Goal: Complete application form

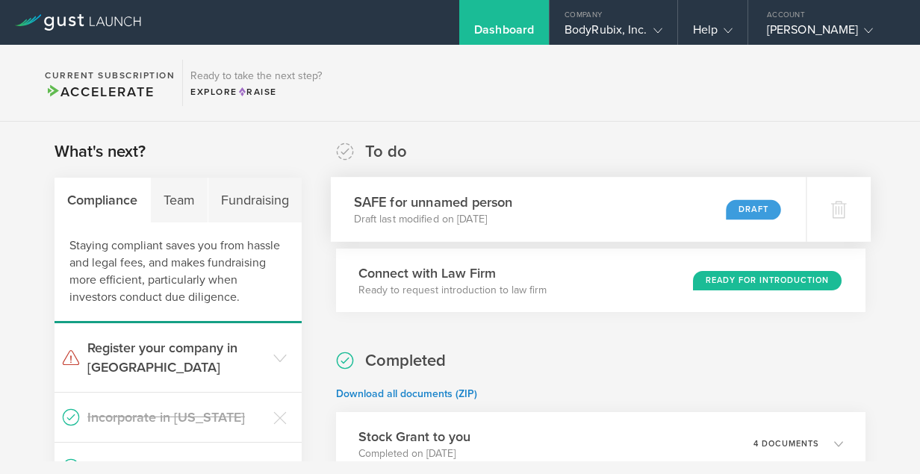
click at [431, 202] on h3 "SAFE for unnamed person" at bounding box center [433, 202] width 159 height 20
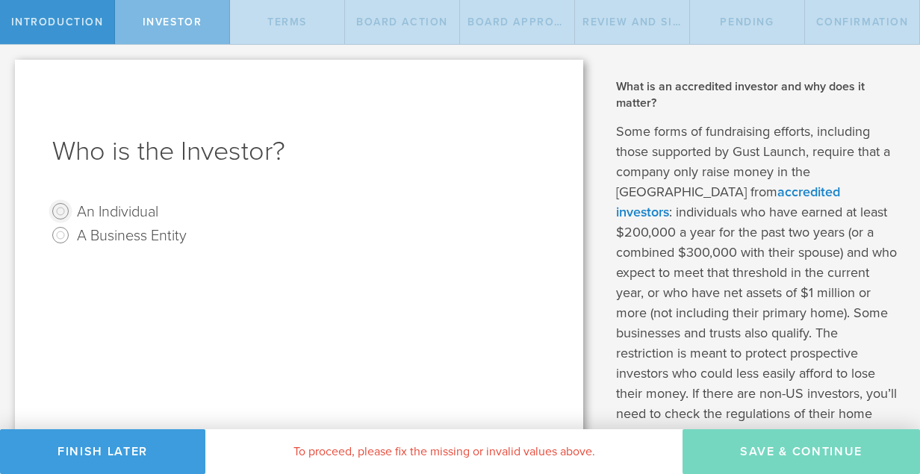
click at [61, 211] on input "An Individual" at bounding box center [61, 211] width 24 height 24
radio input "true"
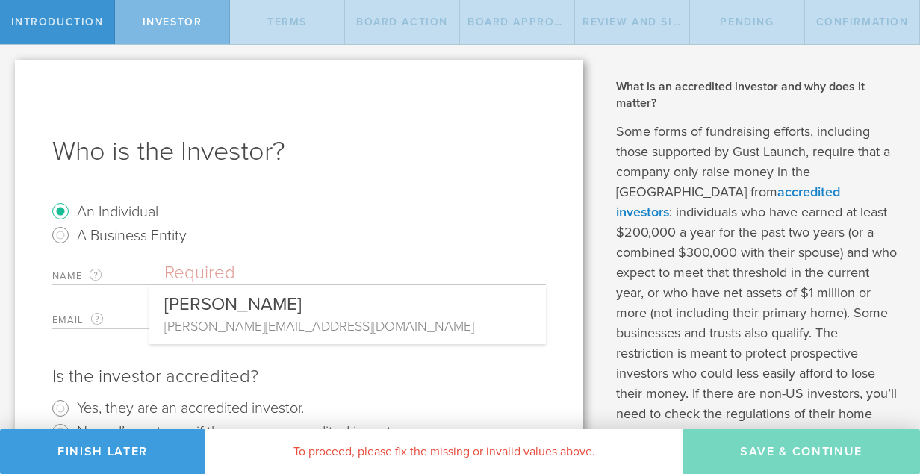
click at [181, 273] on input "text" at bounding box center [354, 273] width 381 height 22
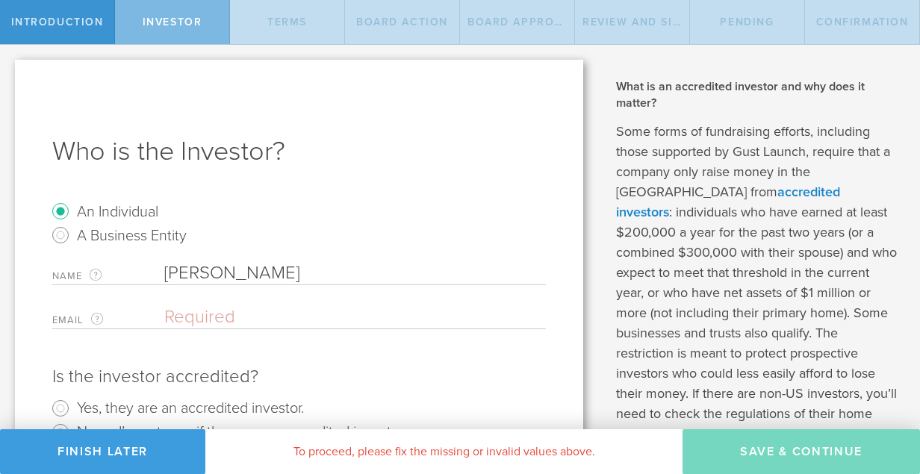
type input "[PERSON_NAME]"
click at [213, 319] on input "email" at bounding box center [351, 317] width 374 height 22
paste input "com"
type input "com"
drag, startPoint x: 205, startPoint y: 315, endPoint x: 152, endPoint y: 316, distance: 52.3
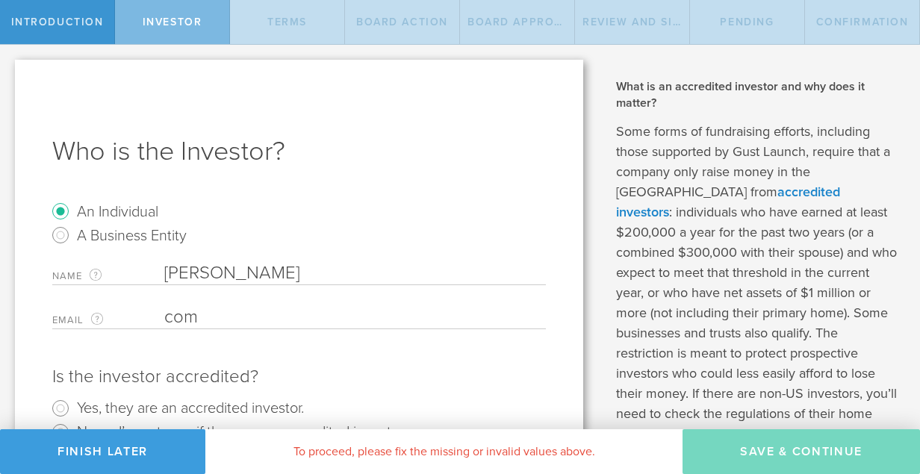
click at [152, 316] on div "Email The email address of the person that will be the SAFE holder. com Please …" at bounding box center [298, 317] width 493 height 23
paste input "[EMAIL_ADDRESS][PERSON_NAME][DOMAIN_NAME]"
type input "[EMAIL_ADDRESS][PERSON_NAME][DOMAIN_NAME]"
click at [361, 213] on radio "An Individual" at bounding box center [298, 211] width 493 height 24
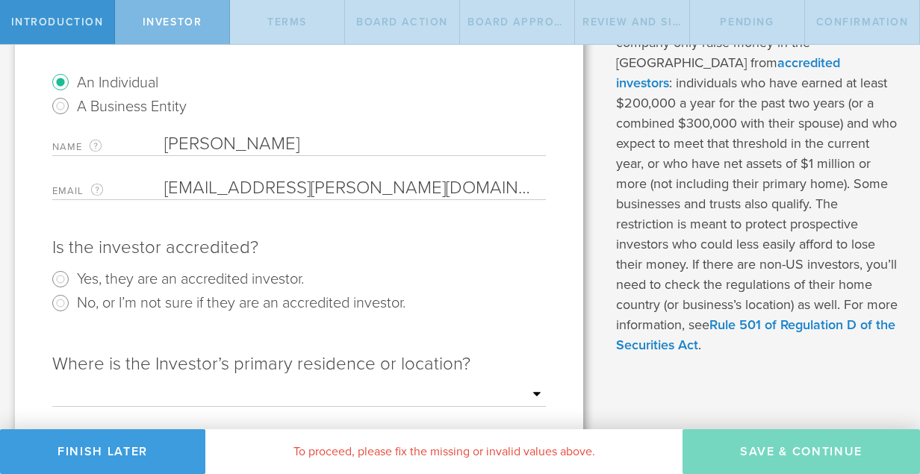
scroll to position [136, 0]
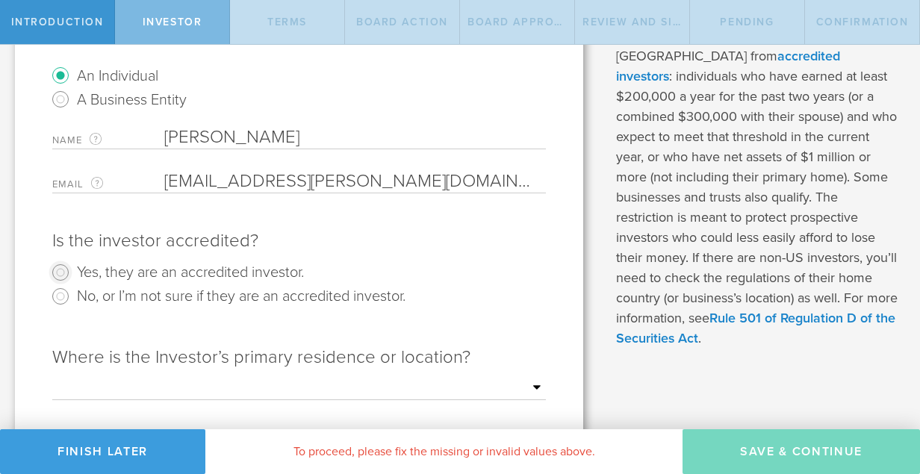
click at [63, 271] on input "Yes, they are an accredited investor." at bounding box center [61, 272] width 24 height 24
radio input "true"
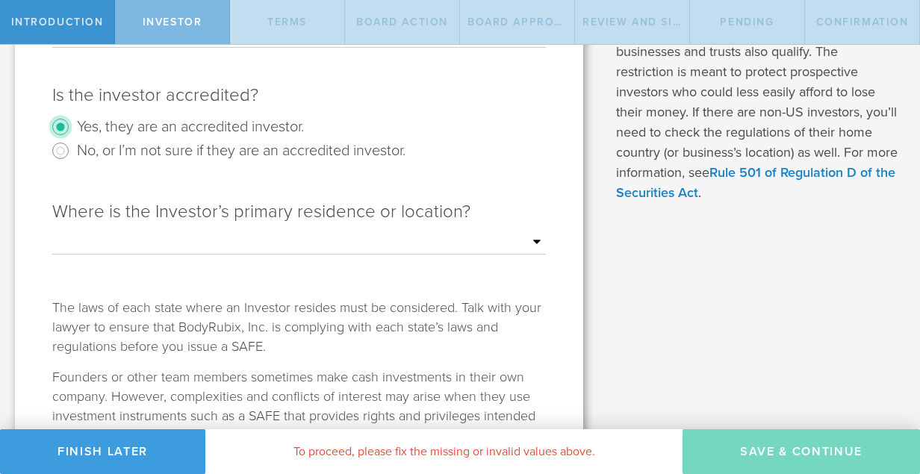
scroll to position [284, 0]
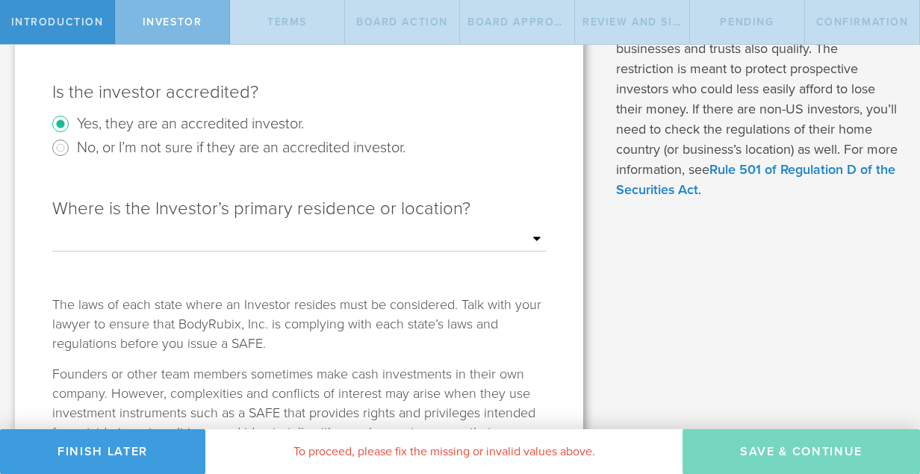
click at [534, 238] on select "Outside of the [GEOGRAPHIC_DATA] [US_STATE] [US_STATE] [US_STATE] [US_STATE] [U…" at bounding box center [298, 239] width 493 height 22
select select "string:CA"
click at [52, 228] on select "Outside of the [GEOGRAPHIC_DATA] [US_STATE] [US_STATE] [US_STATE] [US_STATE] [U…" at bounding box center [298, 239] width 493 height 22
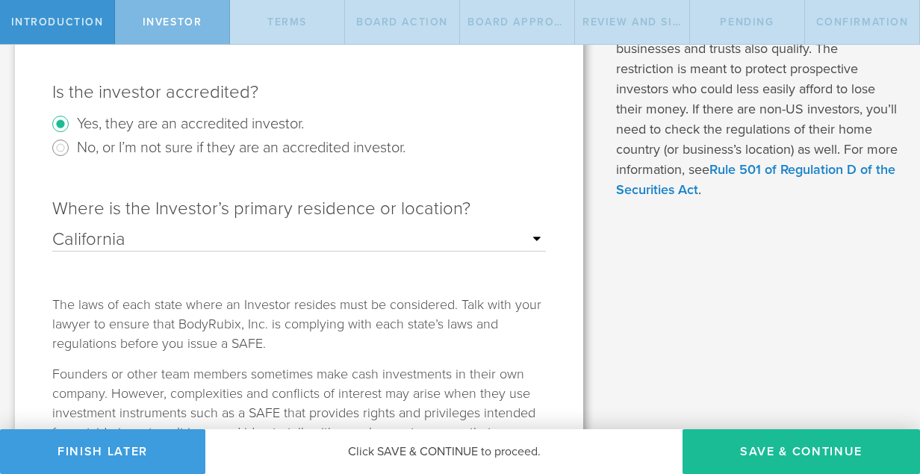
click at [554, 269] on div "Who is the Investor? An Individual A Business Entity Name The first and last na…" at bounding box center [299, 161] width 568 height 773
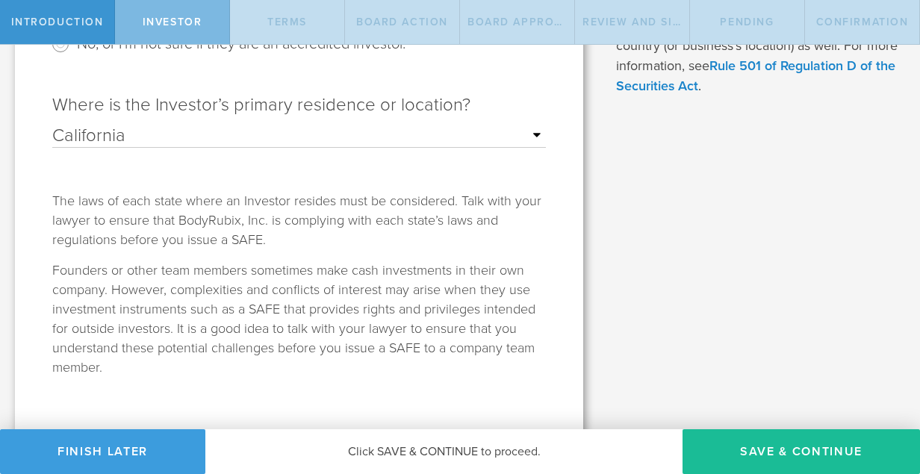
scroll to position [403, 0]
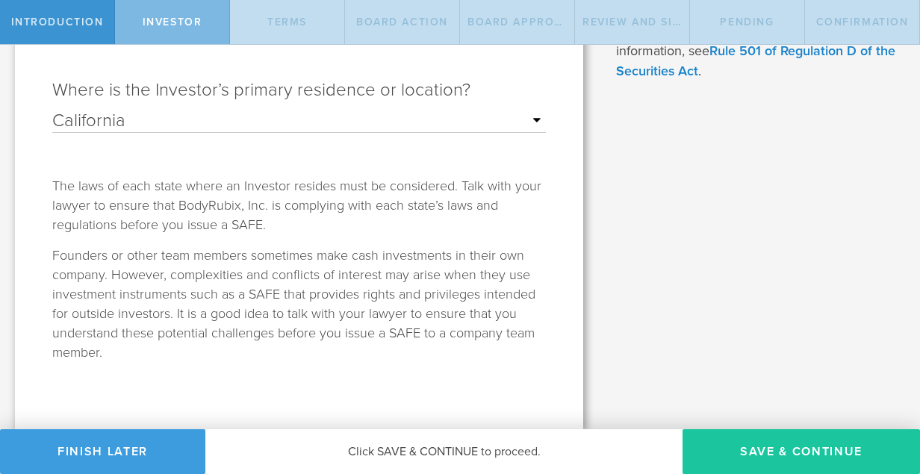
click at [790, 449] on button "Save & Continue" at bounding box center [800, 451] width 237 height 45
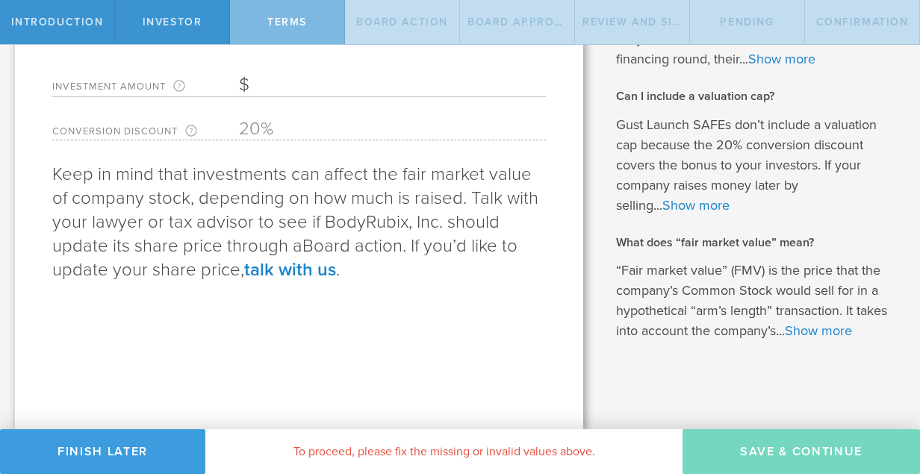
scroll to position [0, 0]
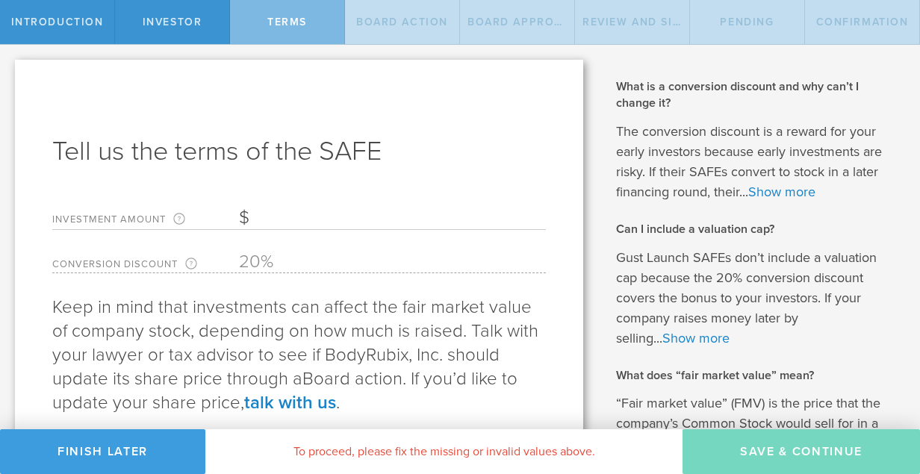
click at [256, 215] on input "Investment Amount The amount (in USD) that this investor is paying for the SAFE." at bounding box center [392, 218] width 307 height 22
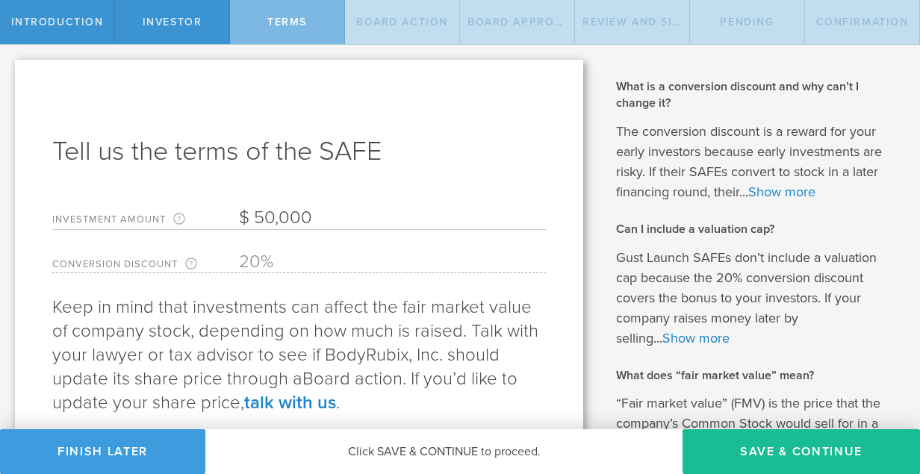
type input "50,000"
click at [430, 171] on div "Tell us the terms of the SAFE Investment Amount The amount (in USD) that this i…" at bounding box center [299, 311] width 568 height 502
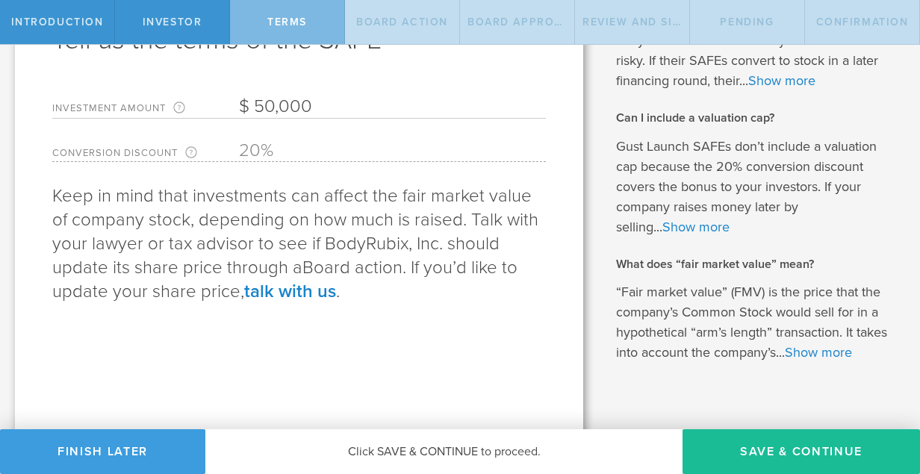
scroll to position [133, 0]
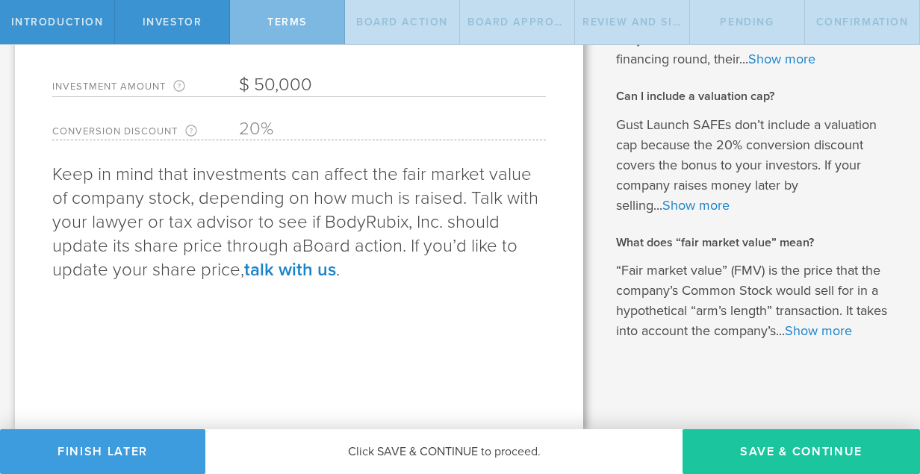
click at [801, 446] on button "Save & Continue" at bounding box center [800, 451] width 237 height 45
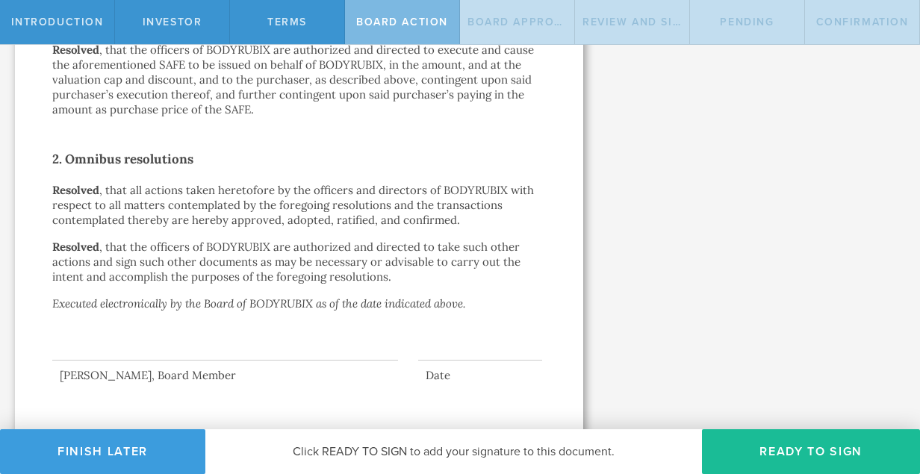
scroll to position [550, 0]
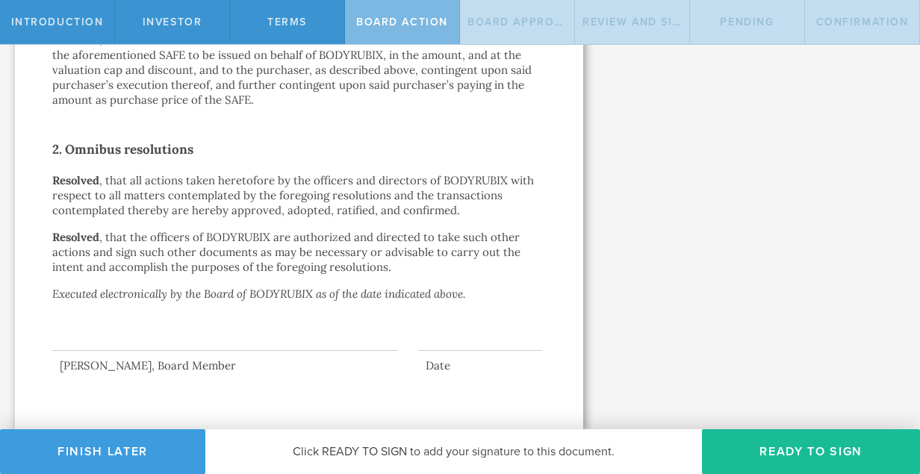
click at [155, 342] on div at bounding box center [225, 321] width 346 height 60
click at [226, 334] on div at bounding box center [225, 321] width 346 height 60
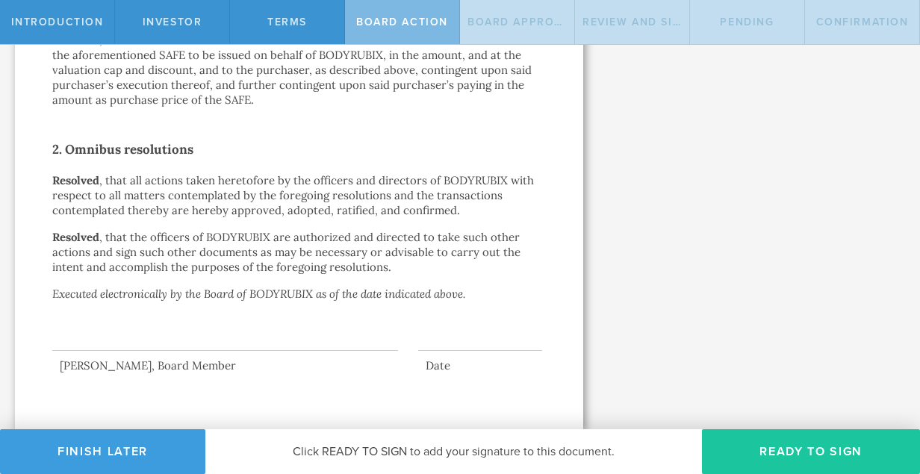
click at [817, 454] on button "Ready to Sign" at bounding box center [811, 451] width 218 height 45
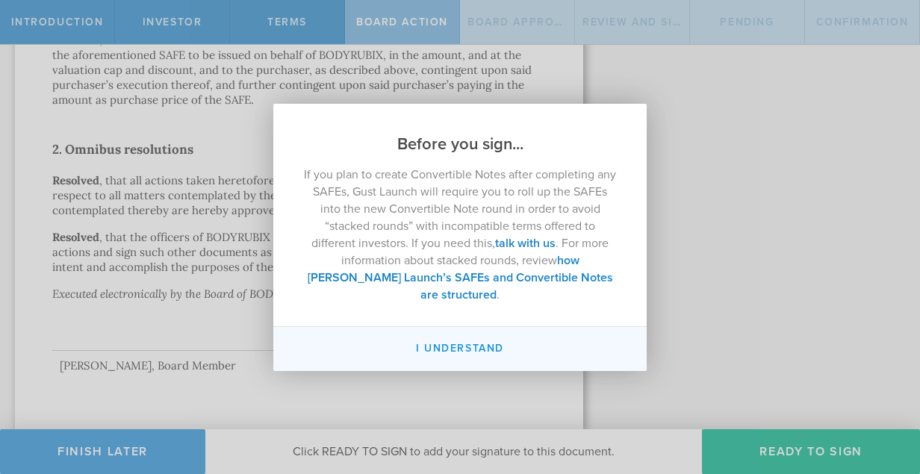
click at [587, 337] on button "I understand" at bounding box center [459, 349] width 373 height 44
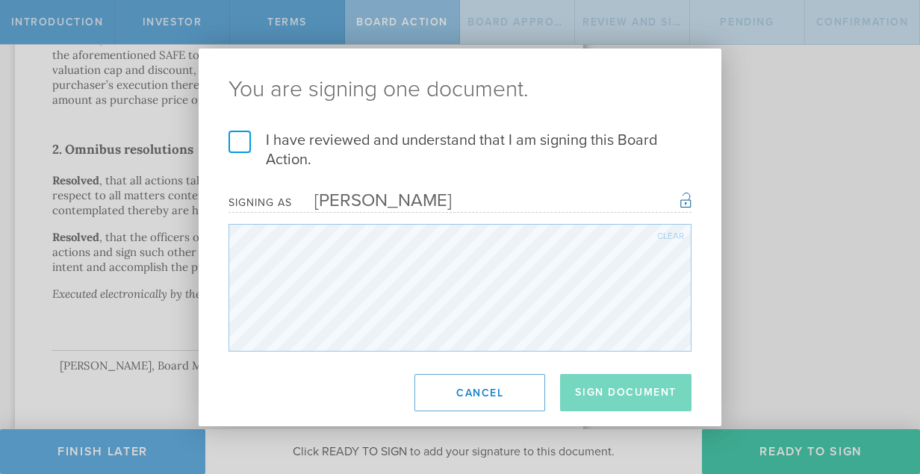
click at [237, 142] on label "I have reviewed and understand that I am signing this Board Action." at bounding box center [459, 150] width 463 height 39
click at [0, 0] on input "I have reviewed and understand that I am signing this Board Action." at bounding box center [0, 0] width 0 height 0
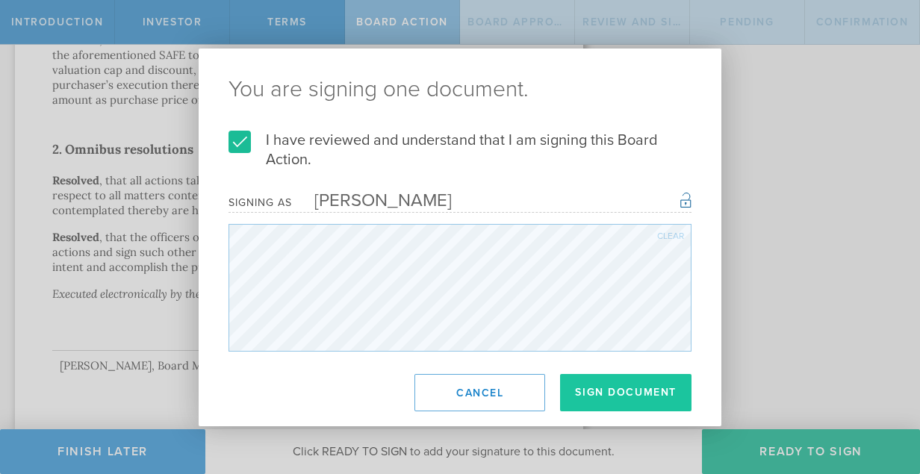
click at [641, 390] on button "Sign Document" at bounding box center [625, 392] width 131 height 37
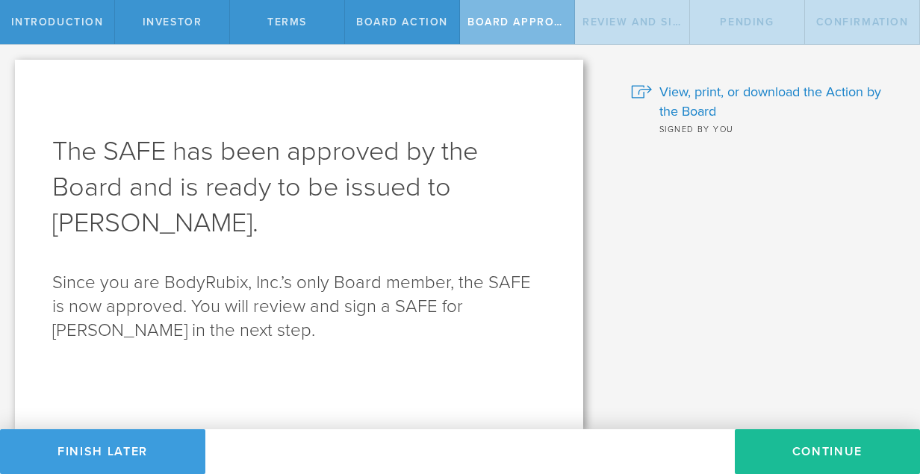
scroll to position [0, 0]
click at [814, 448] on button "Continue" at bounding box center [826, 451] width 185 height 45
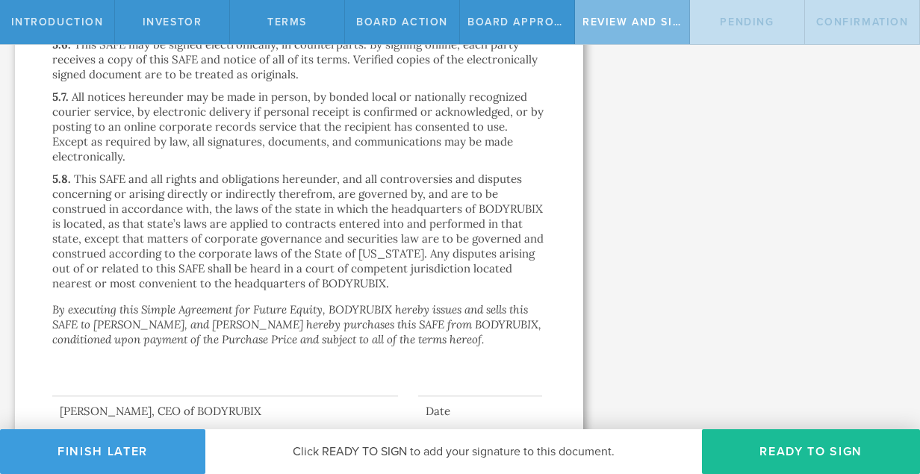
scroll to position [4178, 0]
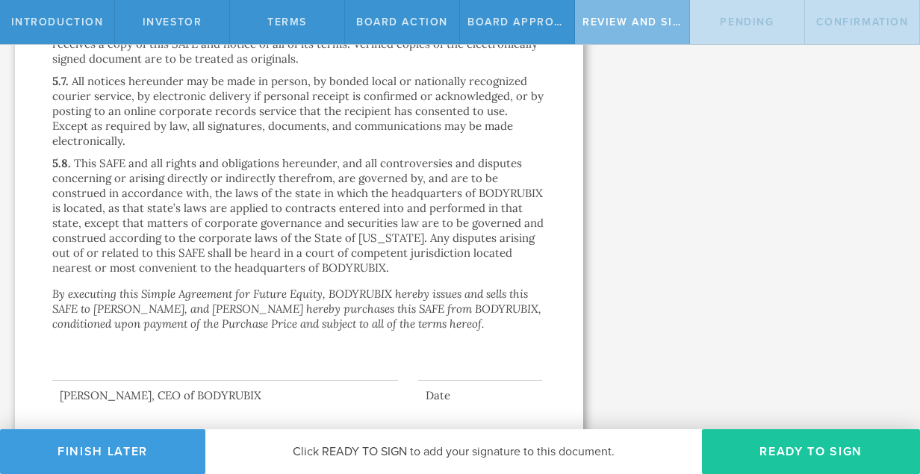
click at [795, 460] on button "Ready to Sign" at bounding box center [811, 451] width 218 height 45
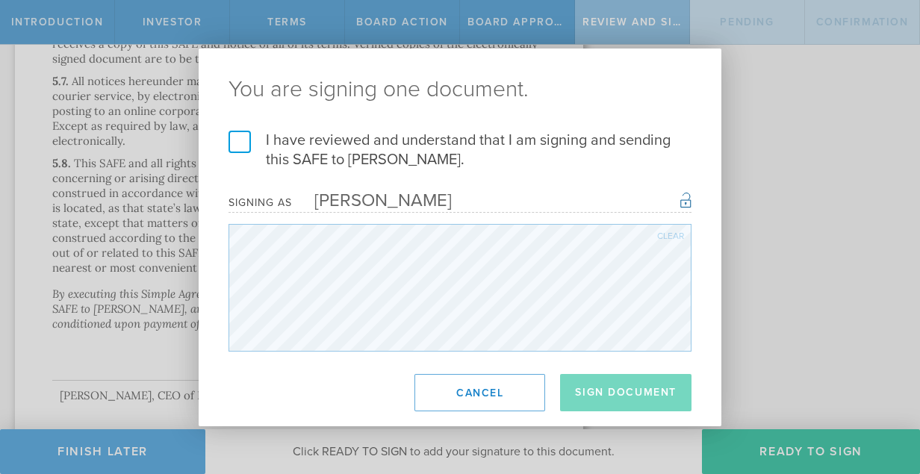
click at [238, 141] on label "I have reviewed and understand that I am signing and sending this SAFE to [PERS…" at bounding box center [459, 150] width 463 height 39
click at [0, 0] on input "I have reviewed and understand that I am signing and sending this SAFE to [PERS…" at bounding box center [0, 0] width 0 height 0
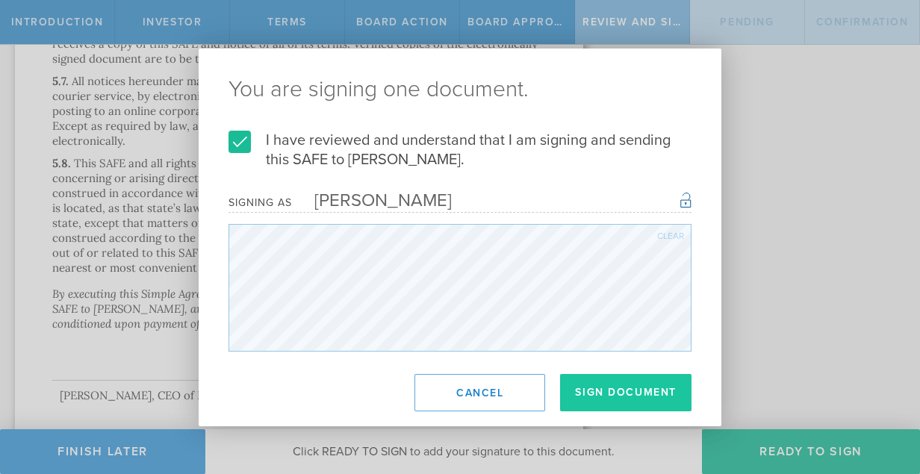
click at [631, 391] on button "Sign Document" at bounding box center [625, 392] width 131 height 37
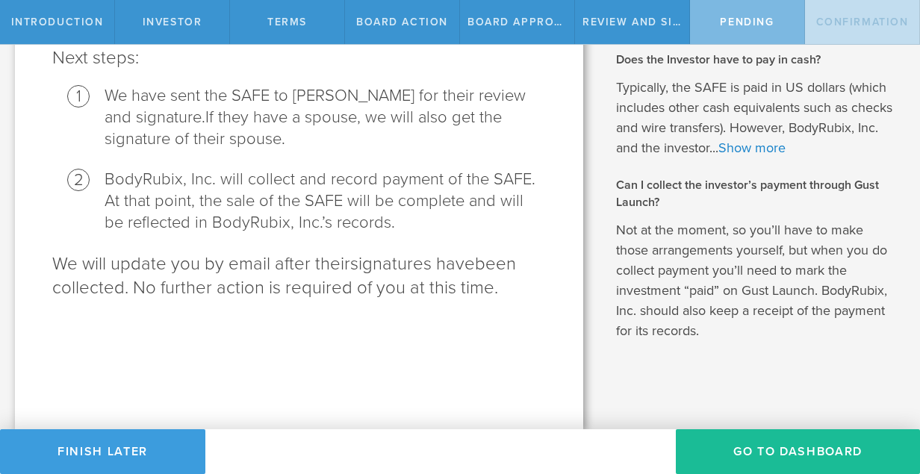
scroll to position [0, 0]
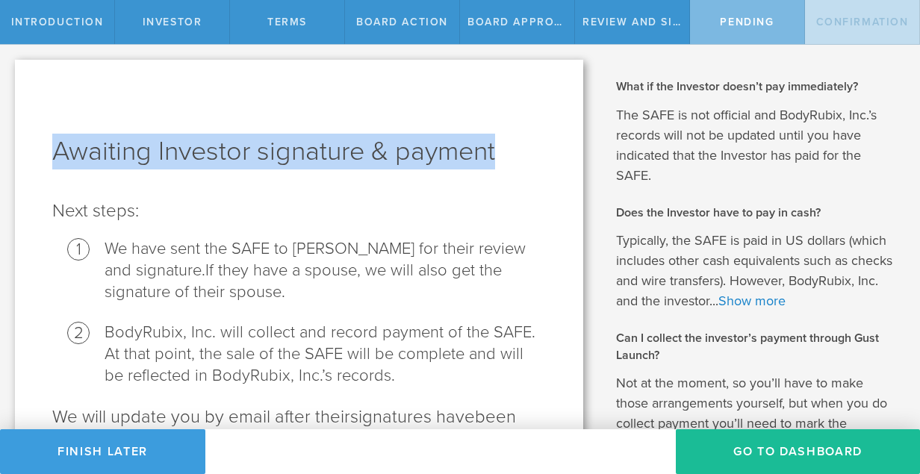
drag, startPoint x: 497, startPoint y: 152, endPoint x: 56, endPoint y: 147, distance: 441.2
click at [56, 147] on h1 "Awaiting Investor signature & payment" at bounding box center [298, 152] width 493 height 36
copy h1 "Awaiting Investor signature & payment"
